Goal: Task Accomplishment & Management: Manage account settings

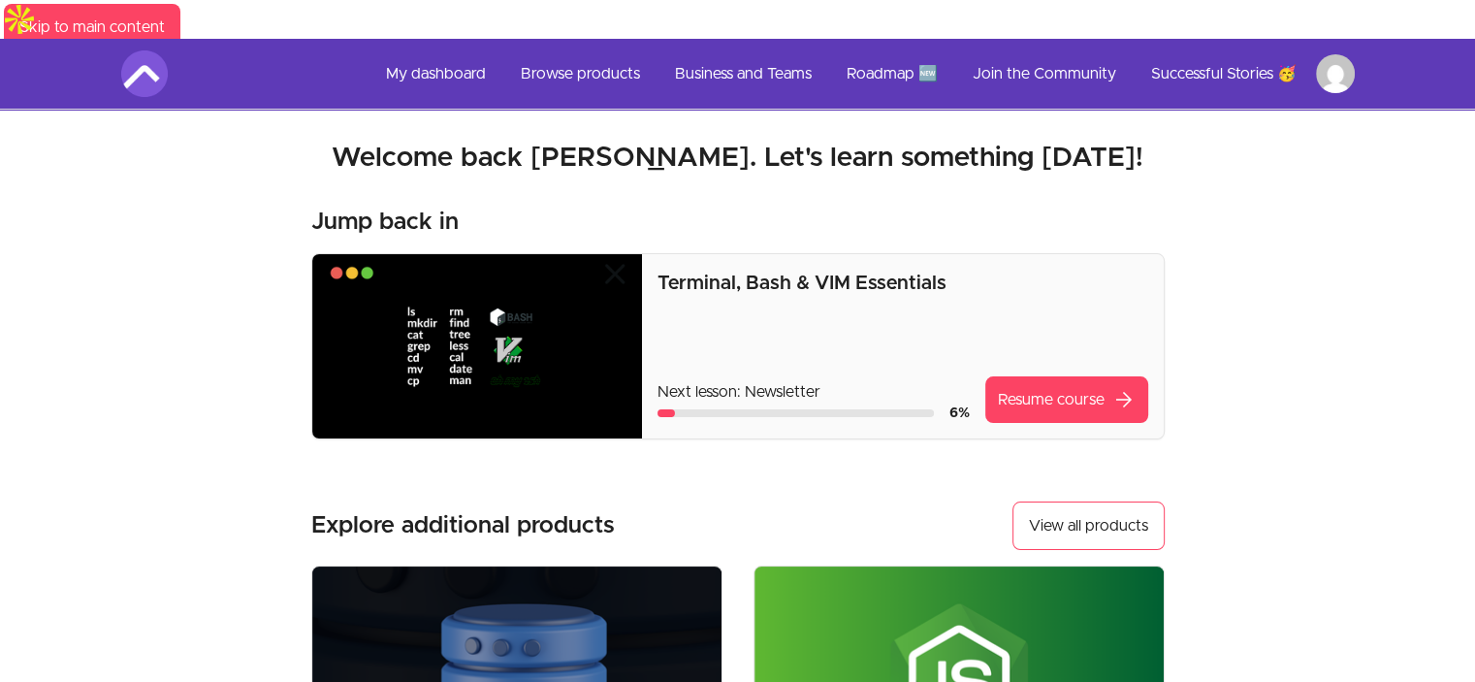
click at [1336, 27] on html "Skip to main content Main menu Includes navigation links and user settings My d…" at bounding box center [737, 642] width 1475 height 1285
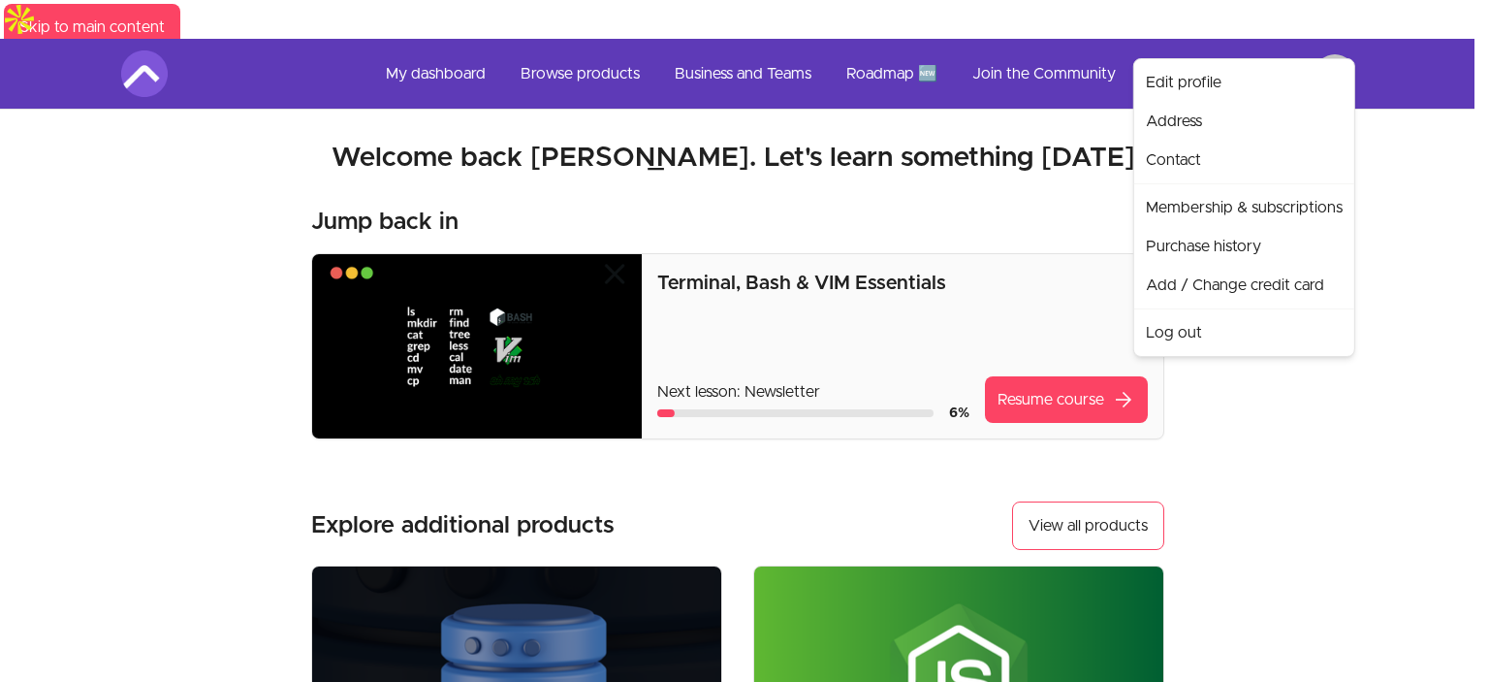
click at [1225, 35] on html "Skip to main content Main menu Includes navigation links and user settings My d…" at bounding box center [744, 642] width 1489 height 1285
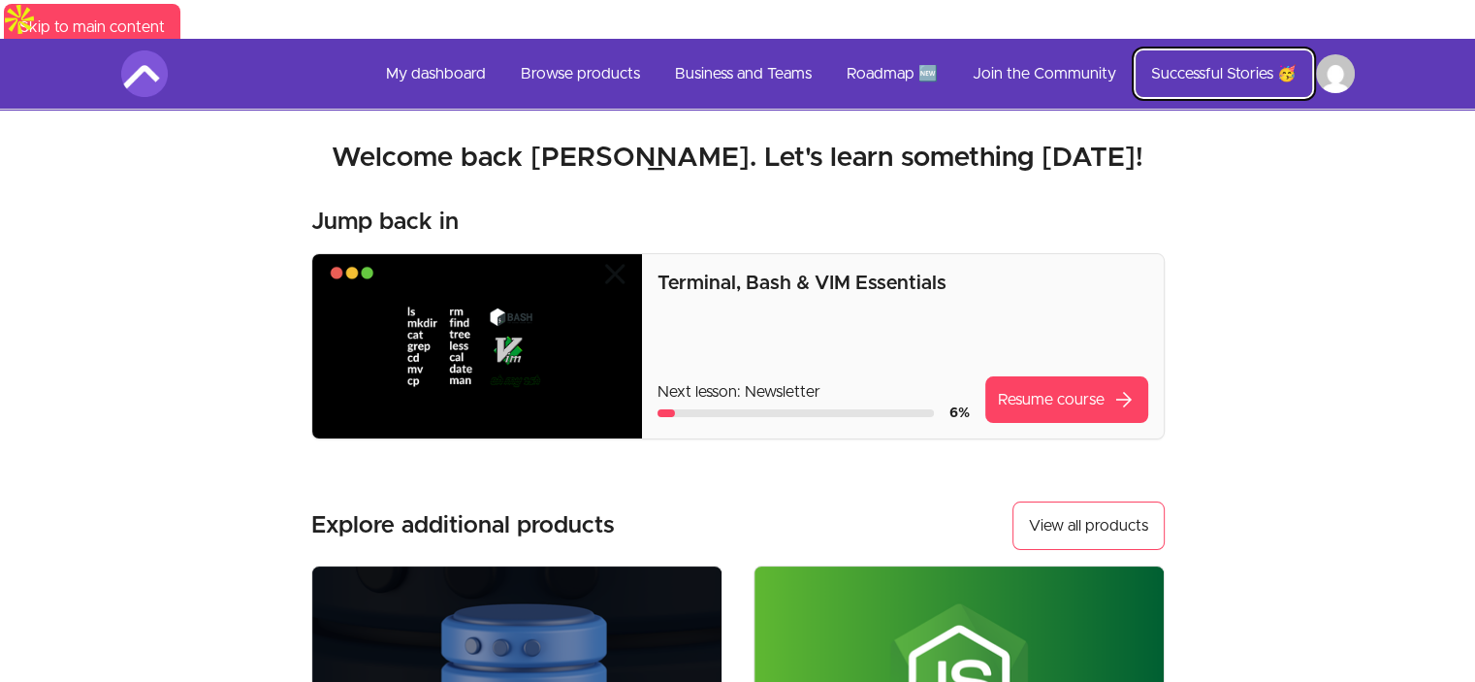
click at [1225, 50] on link "Successful Stories 🥳" at bounding box center [1223, 73] width 176 height 47
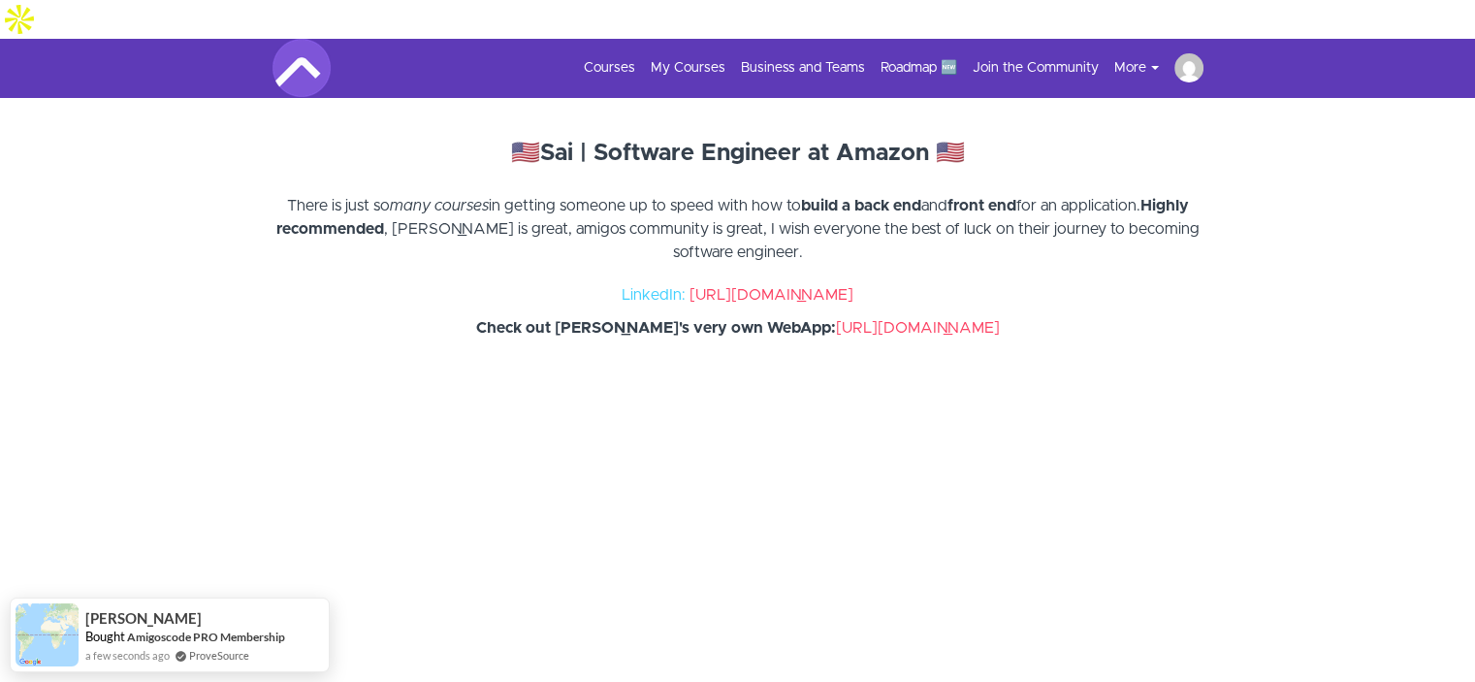
click at [1191, 53] on img at bounding box center [1188, 67] width 29 height 29
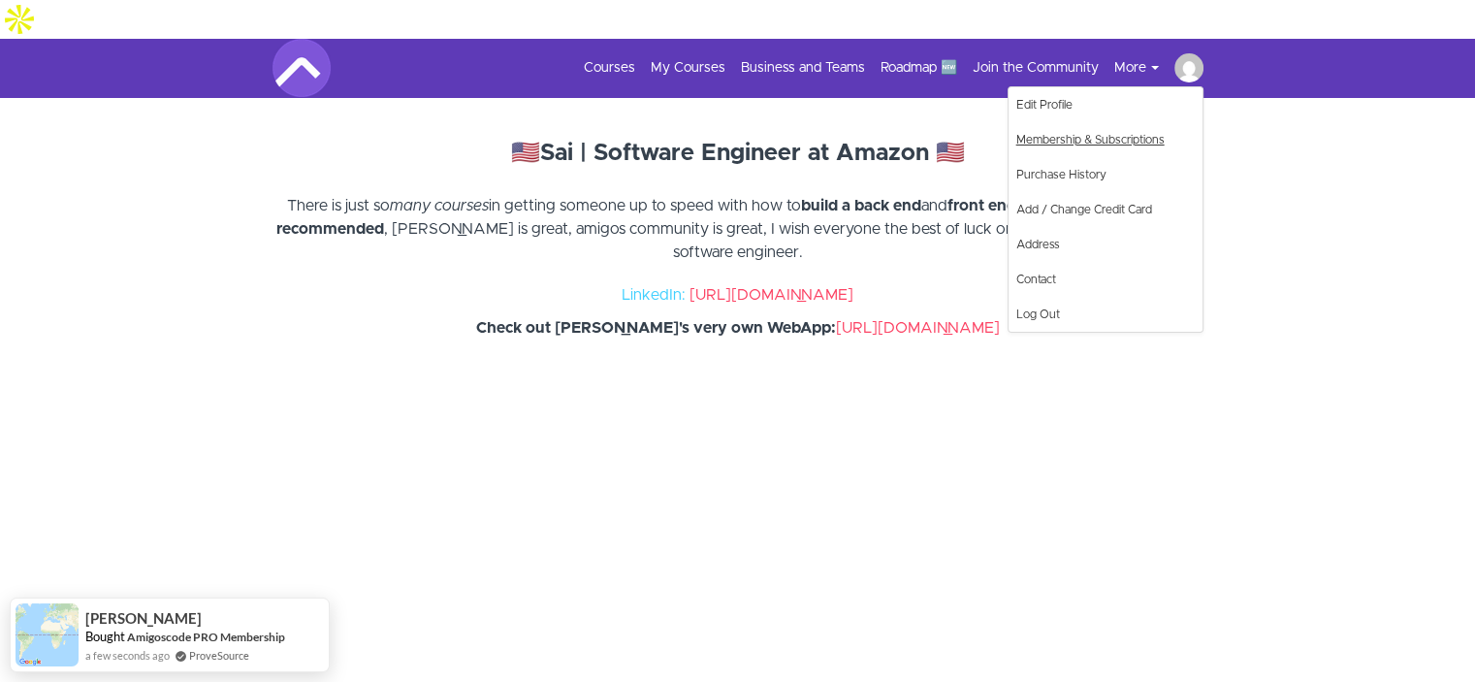
click at [1041, 122] on link "Membership & Subscriptions" at bounding box center [1105, 139] width 194 height 35
